Goal: Task Accomplishment & Management: Manage account settings

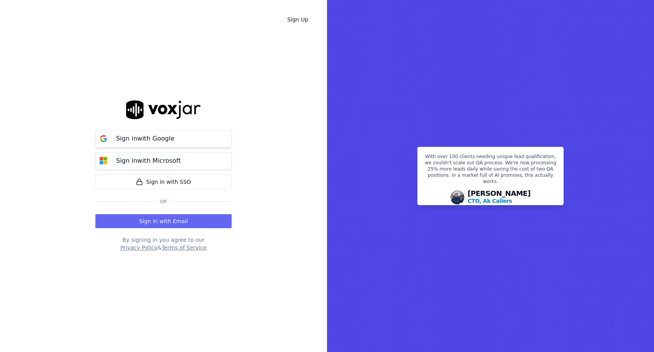
click at [187, 132] on button "Sign in with Google" at bounding box center [163, 139] width 136 height 18
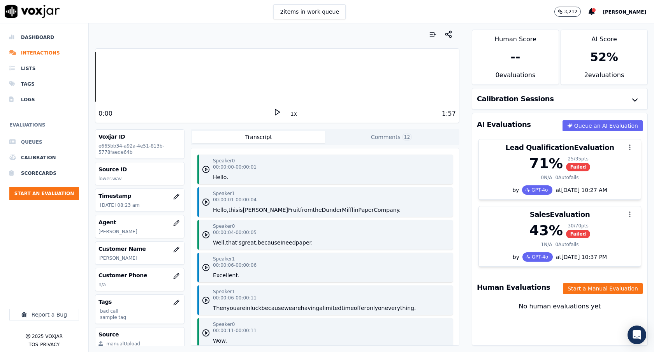
click at [40, 147] on li "Queues" at bounding box center [44, 142] width 70 height 16
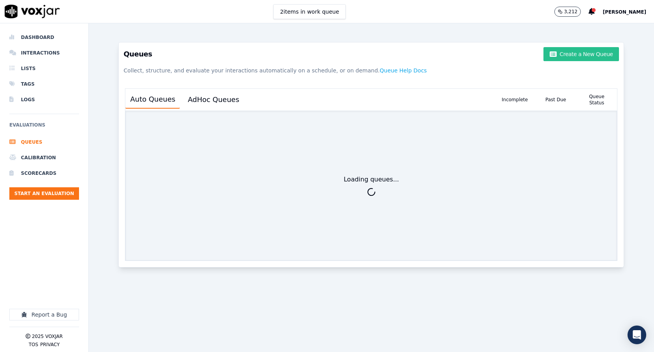
click at [572, 56] on button "Create a New Queue" at bounding box center [581, 54] width 76 height 14
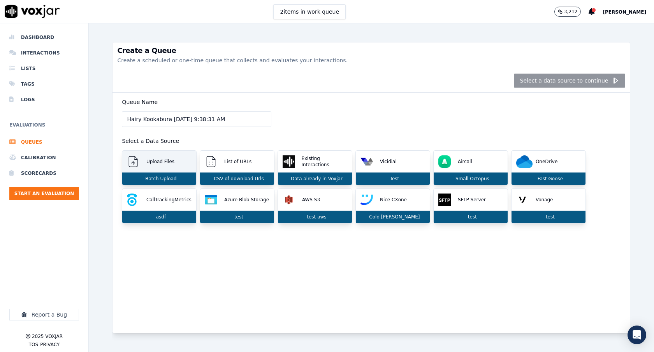
click at [149, 180] on p "Batch Upload" at bounding box center [159, 179] width 34 height 6
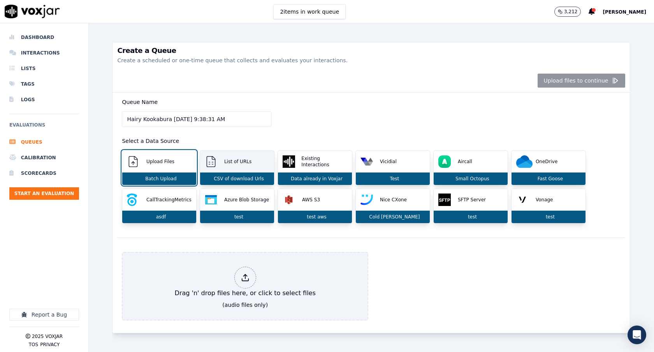
scroll to position [11, 0]
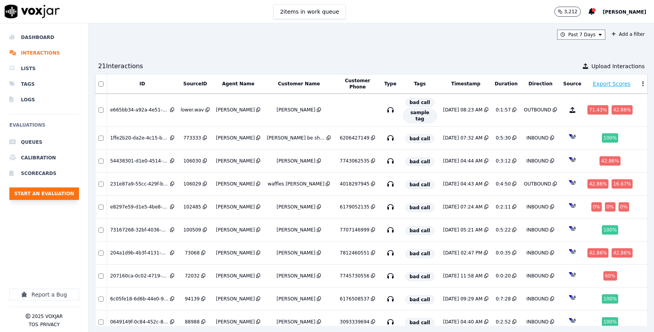
click at [56, 197] on button "Start an Evaluation" at bounding box center [44, 193] width 70 height 12
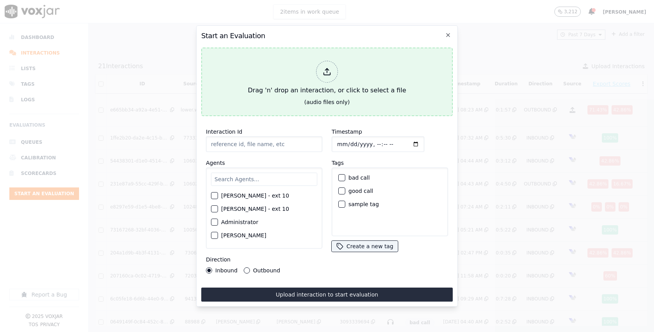
click at [338, 93] on div "Drag 'n' drop an interaction, or click to select a file" at bounding box center [327, 78] width 164 height 40
type input "our_prices_never_lower.wav"
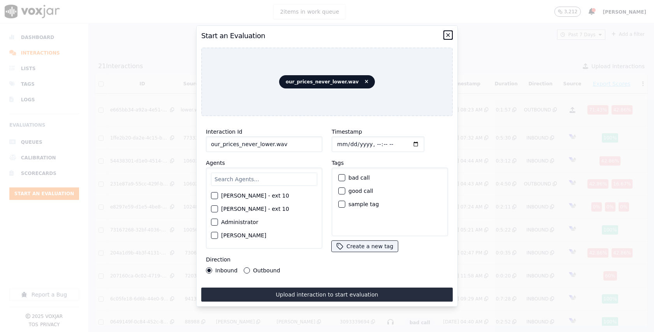
click at [450, 32] on icon "button" at bounding box center [448, 35] width 6 height 6
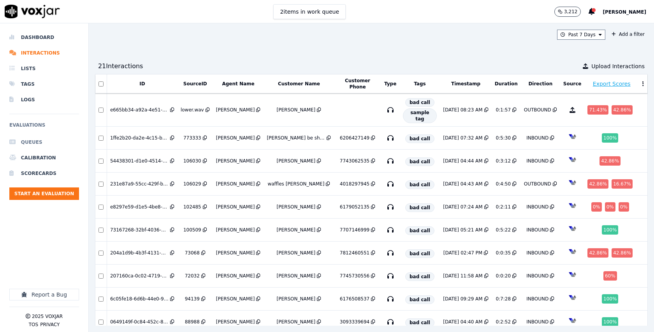
click at [37, 140] on li "Queues" at bounding box center [44, 142] width 70 height 16
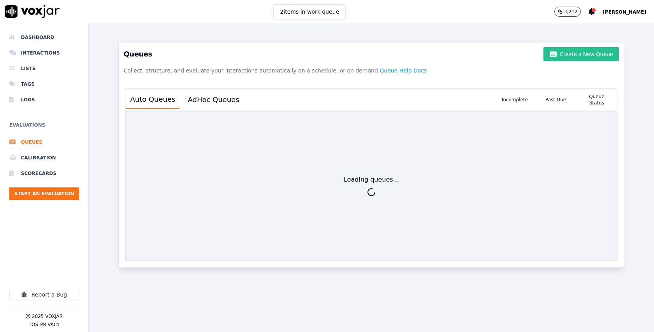
click at [602, 51] on button "Create a New Queue" at bounding box center [581, 54] width 76 height 14
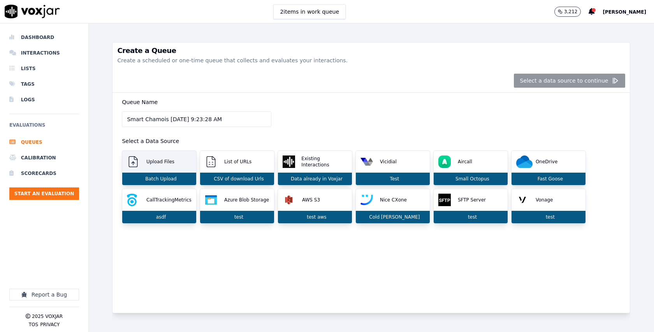
click at [163, 172] on div "Upload Files" at bounding box center [159, 162] width 74 height 22
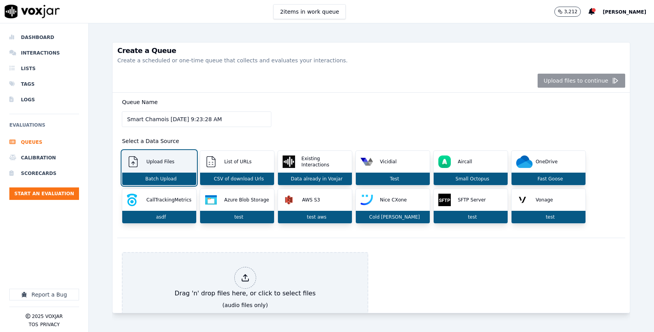
scroll to position [31, 0]
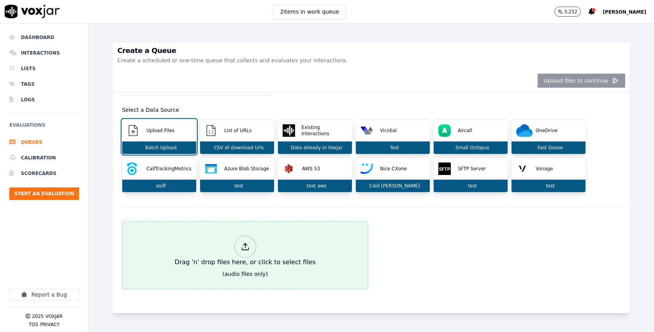
click at [248, 245] on icon at bounding box center [245, 246] width 9 height 9
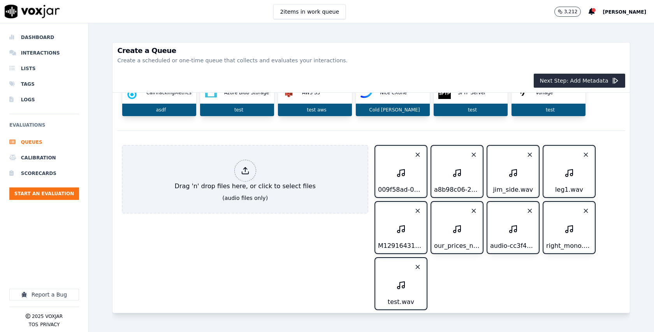
scroll to position [118, 0]
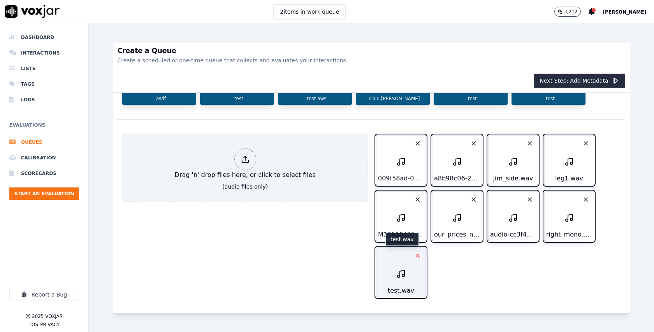
click at [415, 257] on icon "button" at bounding box center [417, 255] width 7 height 7
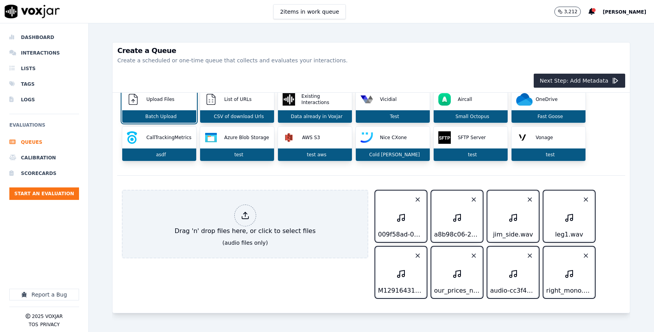
scroll to position [62, 0]
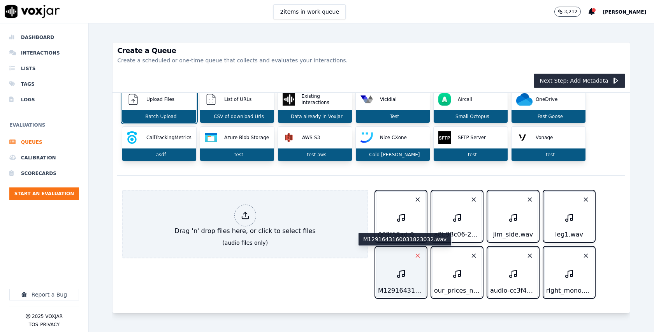
click at [420, 255] on icon "button" at bounding box center [417, 255] width 7 height 7
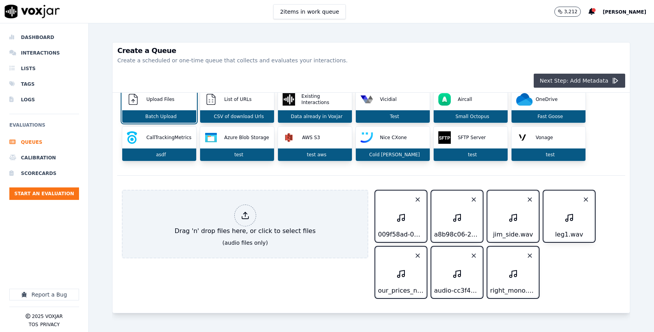
click at [596, 83] on button "Next Step: Add Metadata" at bounding box center [580, 81] width 92 height 14
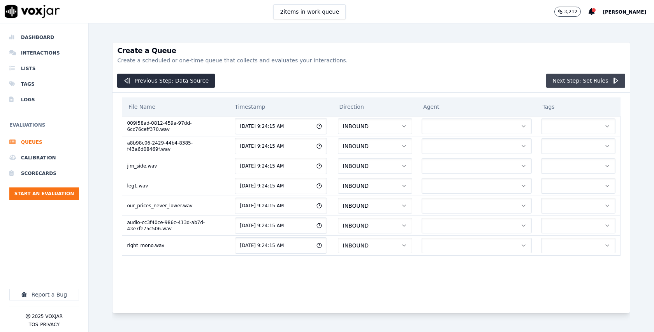
click at [574, 83] on button "Next Step: Set Rules" at bounding box center [585, 81] width 79 height 14
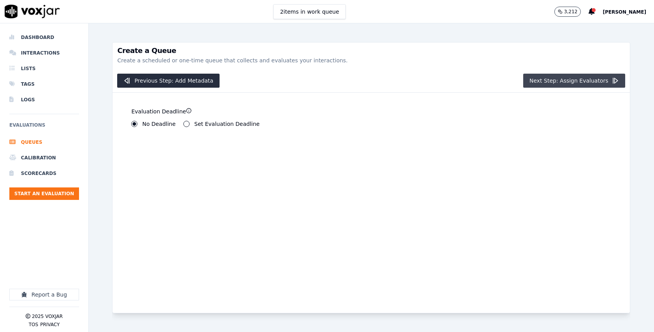
click at [587, 81] on button "Next Step: Assign Evaluators" at bounding box center [574, 81] width 102 height 14
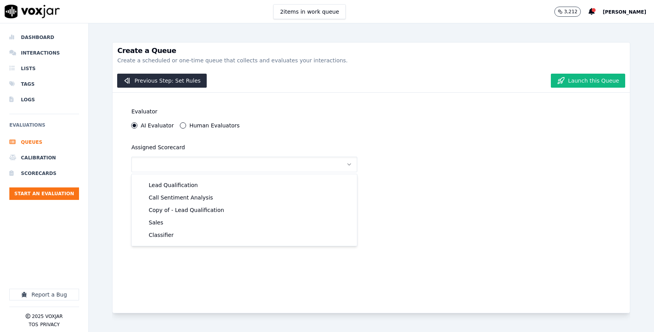
click at [446, 113] on div "Evaluator AI Evaluator Human Evaluators Assigned Scorecard" at bounding box center [370, 203] width 517 height 220
click at [321, 165] on button "button" at bounding box center [244, 164] width 226 height 16
click at [195, 76] on button "Previous Step: Set Rules" at bounding box center [162, 81] width 90 height 14
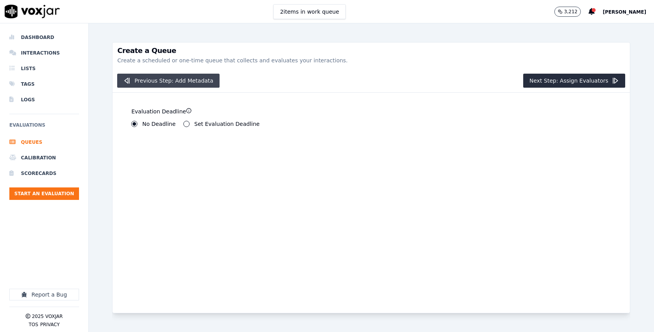
click at [195, 76] on button "Previous Step: Add Metadata" at bounding box center [168, 81] width 102 height 14
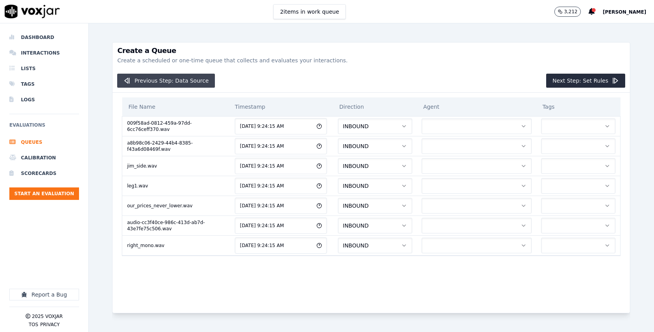
click at [200, 81] on button "Previous Step: Data Source" at bounding box center [166, 81] width 98 height 14
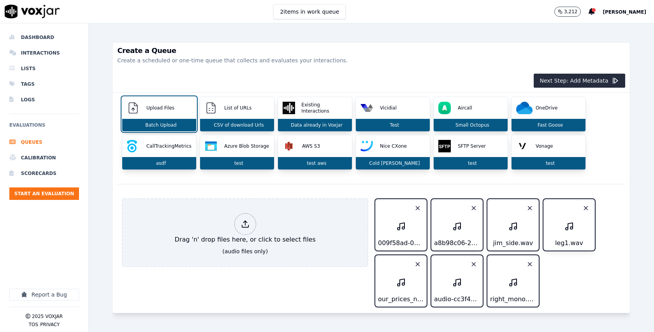
scroll to position [62, 0]
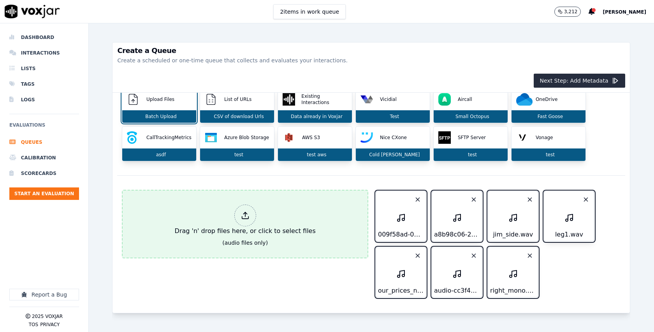
click at [335, 231] on button "Drag 'n' drop files here, or click to select files (audio files only)" at bounding box center [245, 224] width 246 height 68
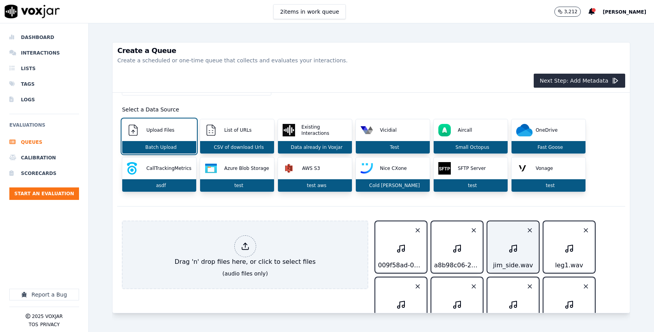
scroll to position [44, 0]
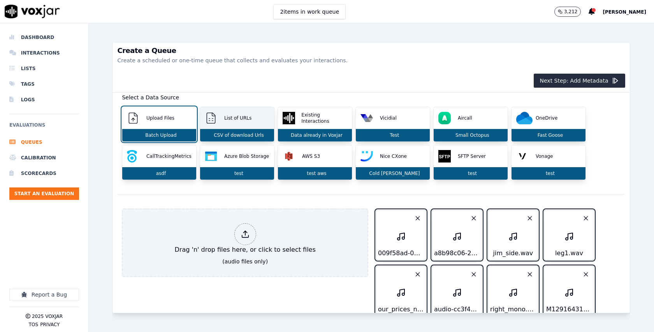
click at [243, 121] on div "List of URLs" at bounding box center [237, 118] width 74 height 22
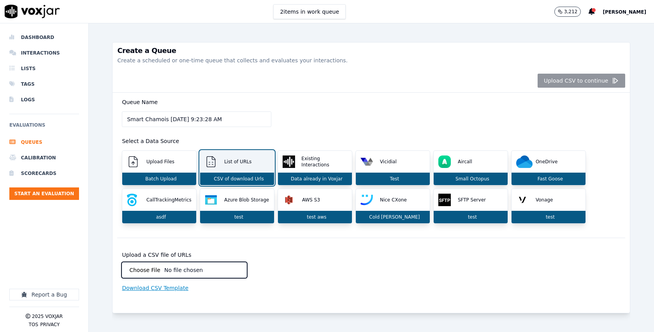
scroll to position [0, 0]
click at [162, 162] on p "Upload Files" at bounding box center [158, 161] width 31 height 6
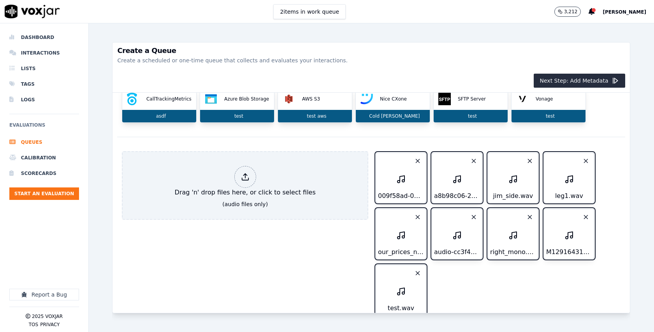
scroll to position [118, 0]
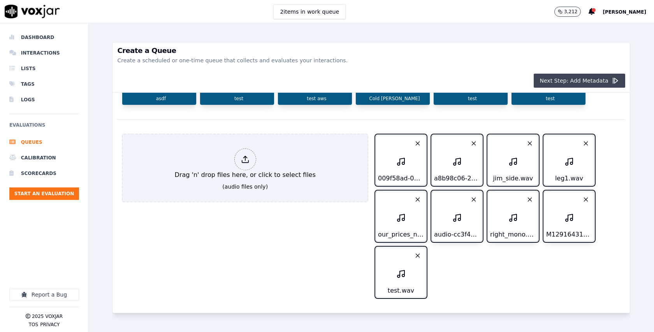
click at [618, 74] on button "Next Step: Add Metadata" at bounding box center [580, 81] width 92 height 14
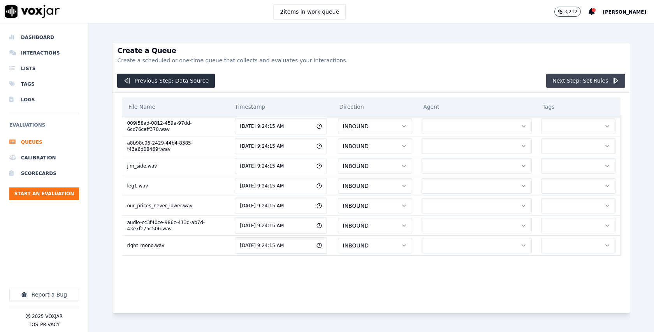
scroll to position [0, 0]
click at [485, 129] on button "button" at bounding box center [476, 126] width 110 height 16
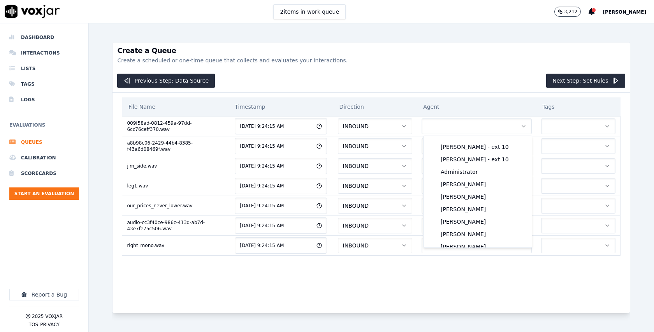
click at [502, 95] on div "File Name Timestamp Direction Agent Tags 009f58ad-0812-459a-97dd-6cc76ceff370.w…" at bounding box center [371, 196] width 508 height 207
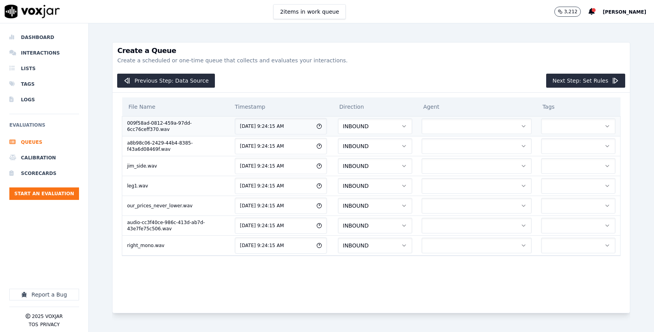
click at [586, 125] on button "button" at bounding box center [578, 126] width 75 height 16
click at [536, 107] on th "Agent" at bounding box center [476, 106] width 119 height 19
click at [573, 12] on p "3,212" at bounding box center [570, 12] width 13 height 6
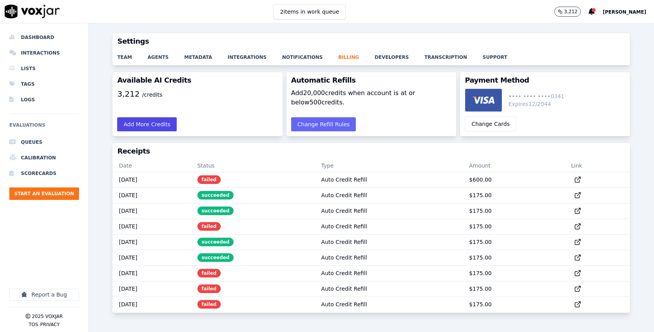
click at [159, 120] on button "Add More Credits" at bounding box center [146, 124] width 59 height 14
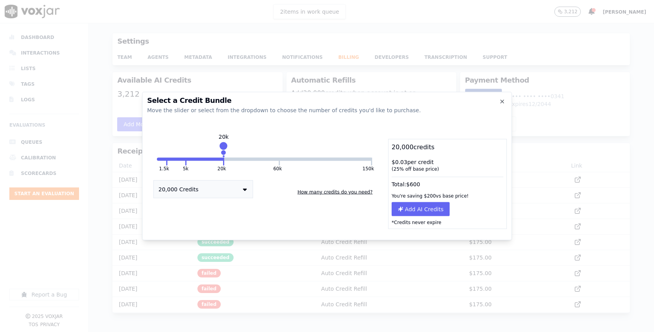
click at [323, 192] on button "How many credits do you need?" at bounding box center [334, 192] width 81 height 12
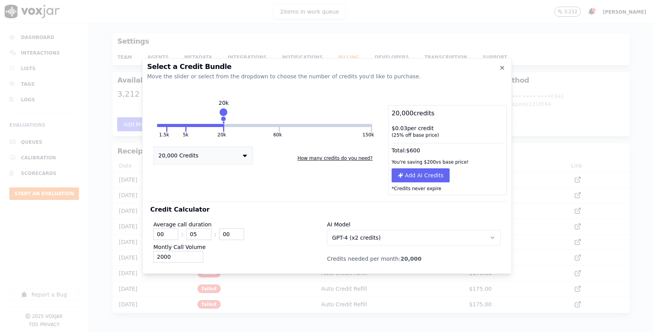
click at [372, 240] on span "GPT-4 (x2 credits)" at bounding box center [356, 238] width 49 height 8
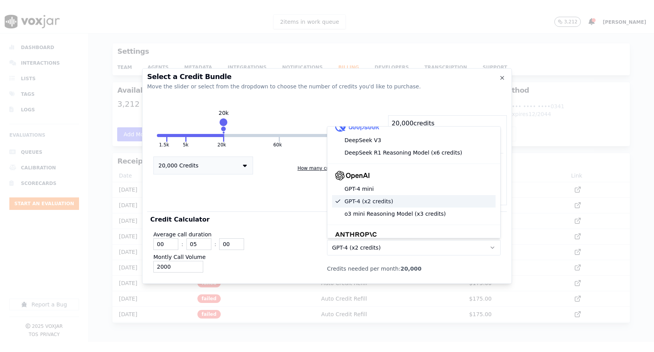
scroll to position [61, 0]
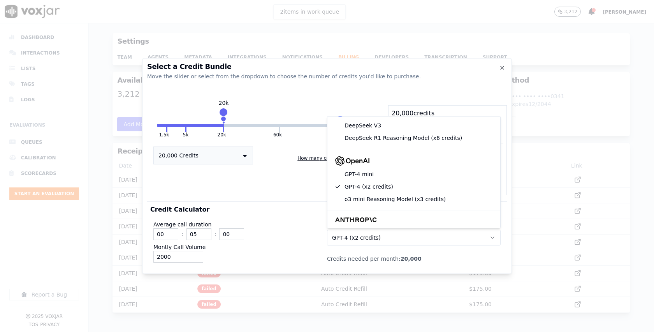
click at [283, 212] on div "Credit Calculator Average call duration 00 : 05 : 00 Montly Call Volume 2000 AI…" at bounding box center [327, 234] width 360 height 67
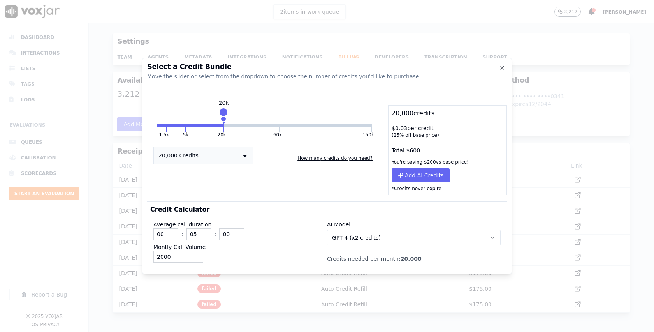
click at [368, 135] on button "150k" at bounding box center [368, 135] width 12 height 6
click at [280, 132] on button "60k" at bounding box center [277, 135] width 9 height 6
click at [308, 88] on div "Select a Credit Bundle Move the slider or select from the dropdown to choose th…" at bounding box center [327, 166] width 370 height 216
click at [503, 68] on icon "button" at bounding box center [501, 67] width 3 height 3
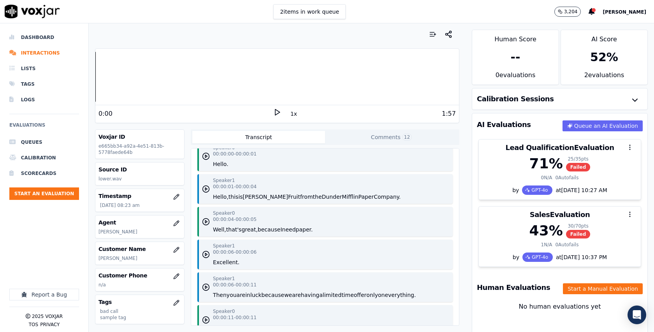
scroll to position [7, 0]
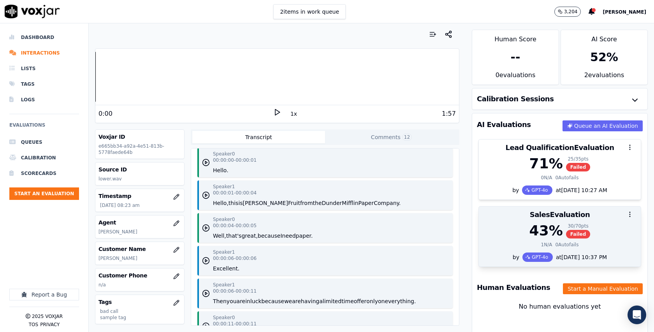
click at [594, 225] on div "43 % 30 / 70 pts Failed" at bounding box center [559, 231] width 153 height 16
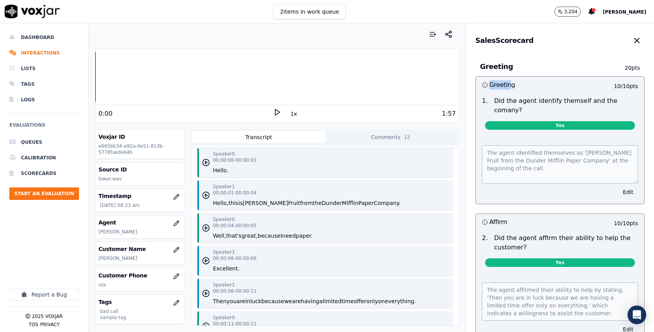
drag, startPoint x: 492, startPoint y: 87, endPoint x: 512, endPoint y: 91, distance: 20.2
click at [512, 91] on div "Greeting 10 / 10 pts" at bounding box center [560, 85] width 169 height 16
click at [508, 101] on p "Did the agent identify themself and the comany?" at bounding box center [566, 105] width 144 height 19
drag, startPoint x: 490, startPoint y: 104, endPoint x: 633, endPoint y: 98, distance: 142.9
click at [633, 98] on div "1 . Did the agent identify themself and the comany?" at bounding box center [560, 105] width 162 height 19
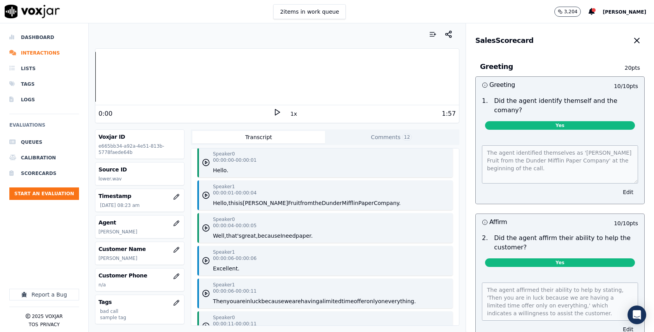
click at [509, 142] on div "The agent identified themselves as '[PERSON_NAME] Fruit from the Dunder Mifflin…" at bounding box center [560, 162] width 156 height 41
click at [509, 123] on div "Yes" at bounding box center [560, 127] width 150 height 12
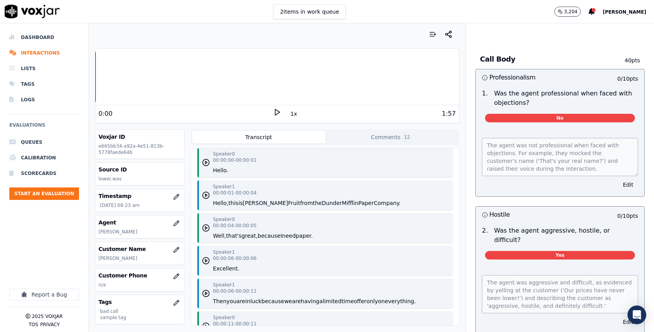
scroll to position [314, 0]
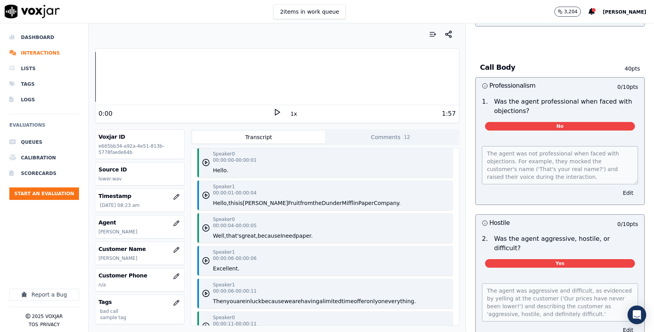
drag, startPoint x: 491, startPoint y: 76, endPoint x: 538, endPoint y: 77, distance: 47.5
click at [538, 81] on h3 "Professionalism" at bounding box center [521, 86] width 78 height 10
click at [541, 81] on h3 "Professionalism" at bounding box center [521, 86] width 78 height 10
click at [507, 97] on p "Was the agent professional when faced with objections?" at bounding box center [566, 106] width 144 height 19
drag, startPoint x: 493, startPoint y: 92, endPoint x: 536, endPoint y: 100, distance: 43.2
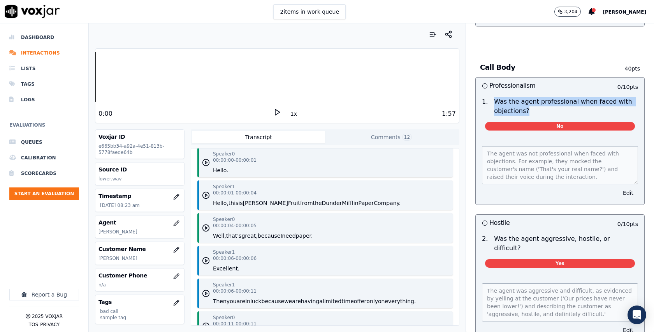
click at [536, 100] on p "Was the agent professional when faced with objections?" at bounding box center [566, 106] width 144 height 19
drag, startPoint x: 494, startPoint y: 93, endPoint x: 547, endPoint y: 95, distance: 53.0
click at [547, 97] on p "Was the agent professional when faced with objections?" at bounding box center [566, 106] width 144 height 19
click at [549, 97] on p "Was the agent professional when faced with objections?" at bounding box center [566, 106] width 144 height 19
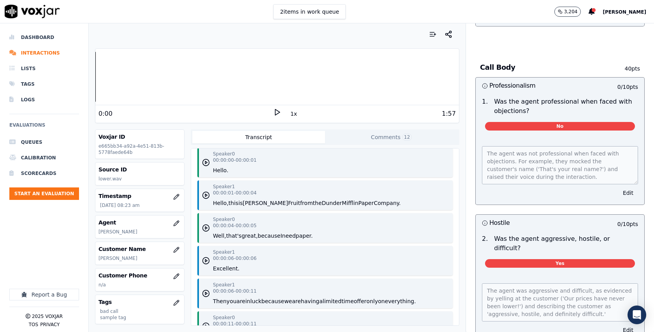
scroll to position [328, 0]
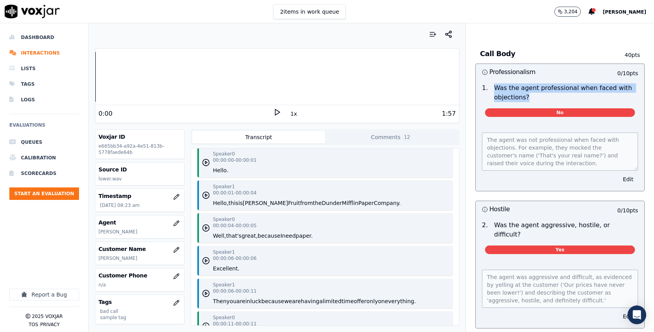
drag, startPoint x: 493, startPoint y: 80, endPoint x: 542, endPoint y: 88, distance: 49.3
click at [542, 88] on p "Was the agent professional when faced with objections?" at bounding box center [566, 92] width 144 height 19
drag, startPoint x: 493, startPoint y: 77, endPoint x: 547, endPoint y: 90, distance: 55.3
click at [547, 90] on p "Was the agent professional when faced with objections?" at bounding box center [566, 92] width 144 height 19
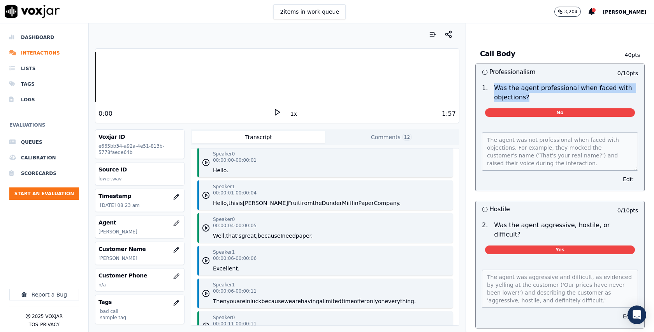
click at [535, 90] on p "Was the agent professional when faced with objections?" at bounding box center [566, 92] width 144 height 19
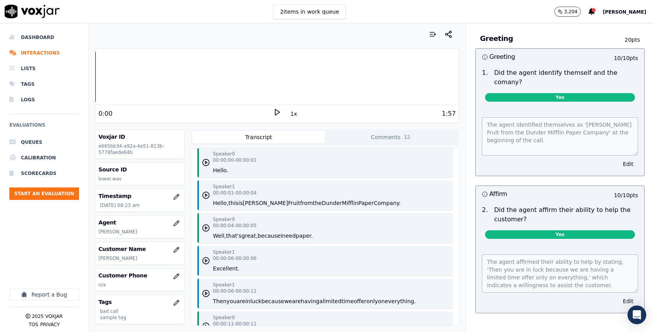
scroll to position [0, 0]
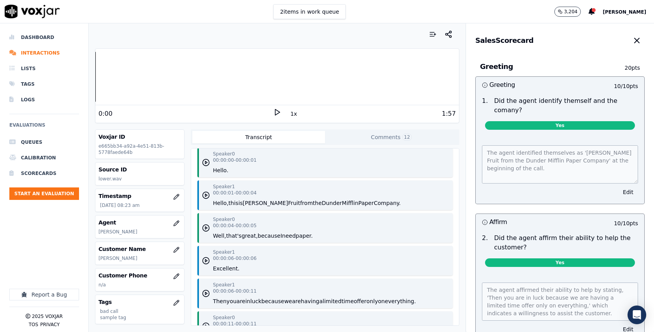
click at [140, 40] on div at bounding box center [277, 34] width 364 height 16
click at [44, 171] on li "Scorecards" at bounding box center [44, 173] width 70 height 16
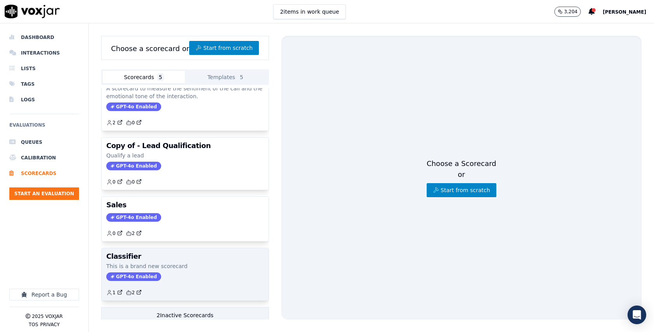
scroll to position [114, 0]
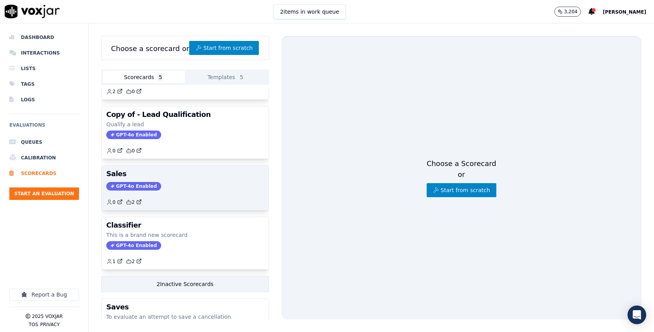
click at [191, 190] on div "GPT-4o Enabled" at bounding box center [185, 186] width 158 height 9
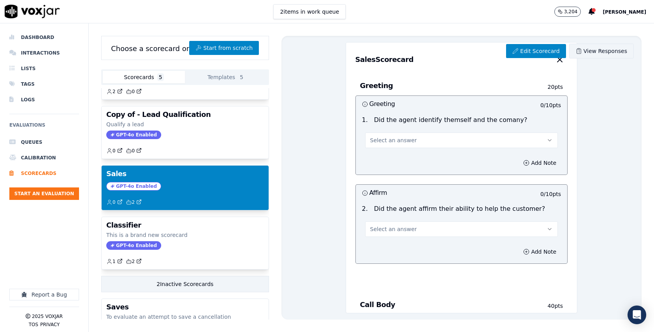
click at [605, 54] on link "View Responses" at bounding box center [601, 51] width 65 height 15
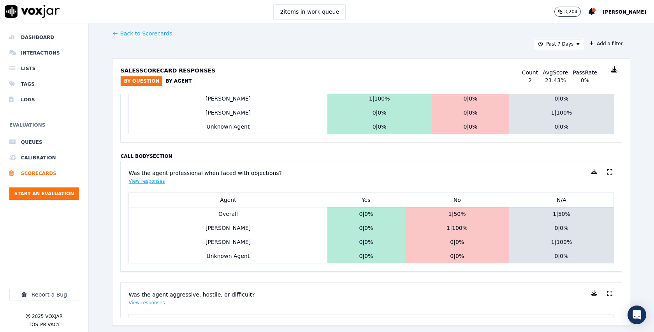
scroll to position [193, 0]
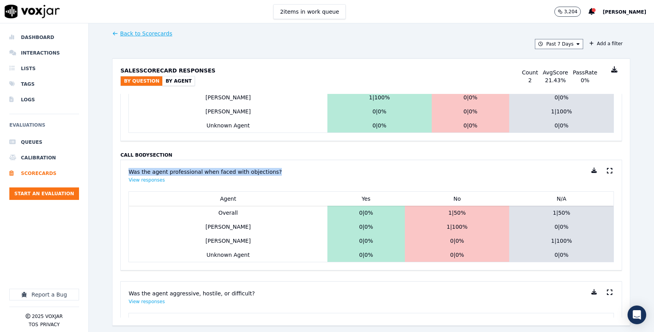
drag, startPoint x: 143, startPoint y: 169, endPoint x: 297, endPoint y: 174, distance: 153.8
click at [297, 174] on div "Was the agent professional when faced with objections? View responses" at bounding box center [370, 175] width 485 height 31
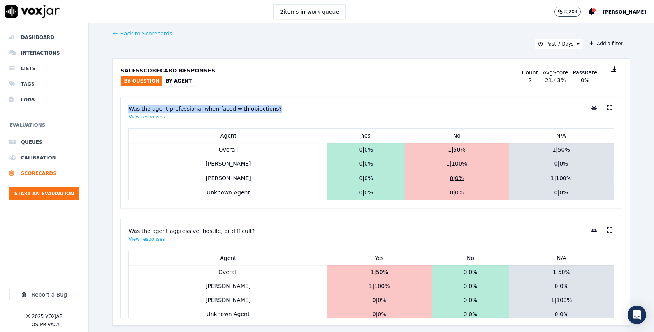
scroll to position [239, 0]
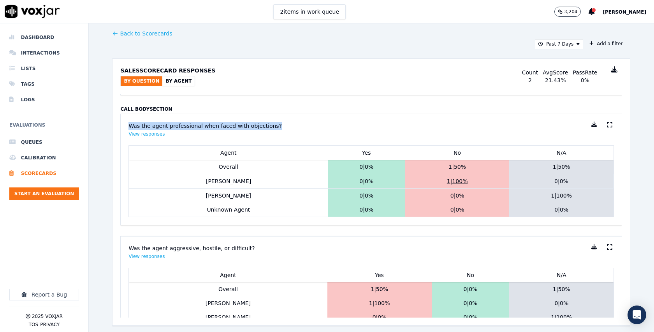
click at [450, 181] on button "1 | 100 %" at bounding box center [457, 181] width 98 height 8
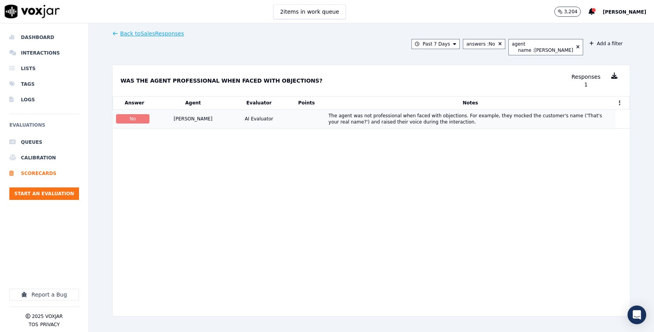
click at [245, 119] on div "AI Evaluator" at bounding box center [259, 119] width 28 height 6
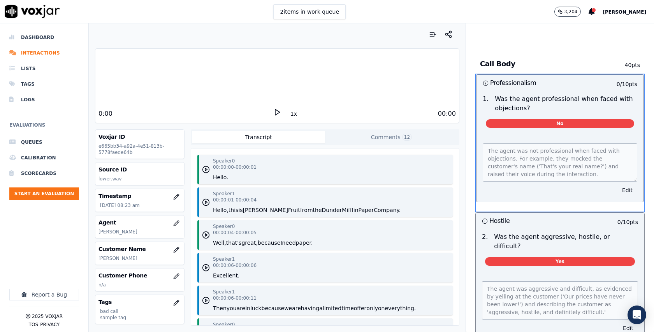
scroll to position [359, 0]
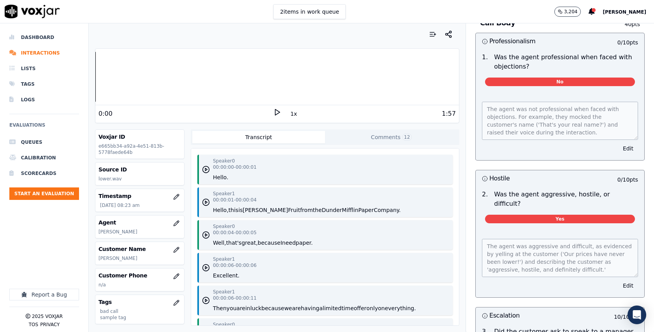
click at [636, 12] on span "[PERSON_NAME]" at bounding box center [624, 11] width 44 height 5
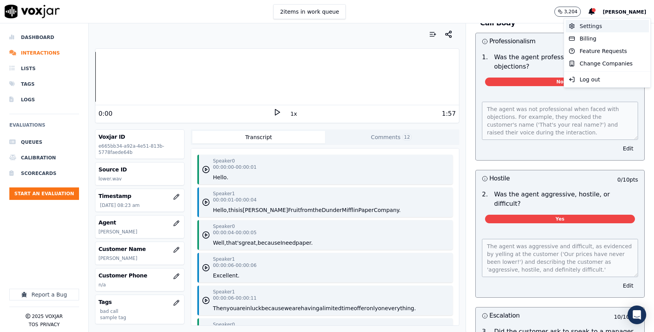
click at [604, 25] on div "Settings" at bounding box center [606, 26] width 83 height 12
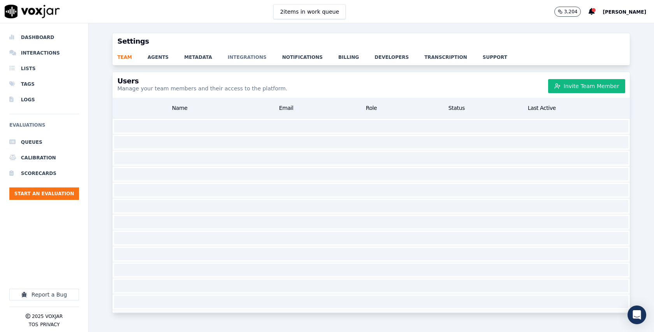
click at [242, 54] on link "integrations" at bounding box center [255, 54] width 54 height 11
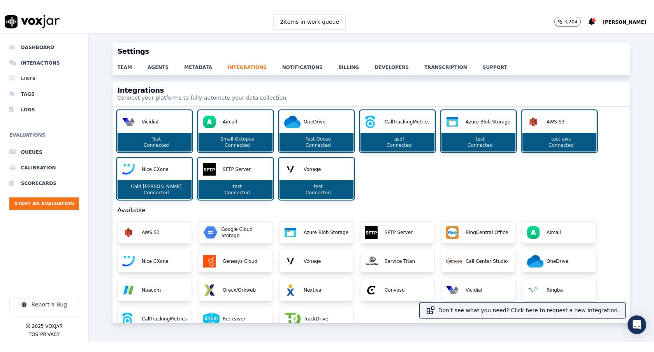
scroll to position [16, 0]
